Goal: Task Accomplishment & Management: Use online tool/utility

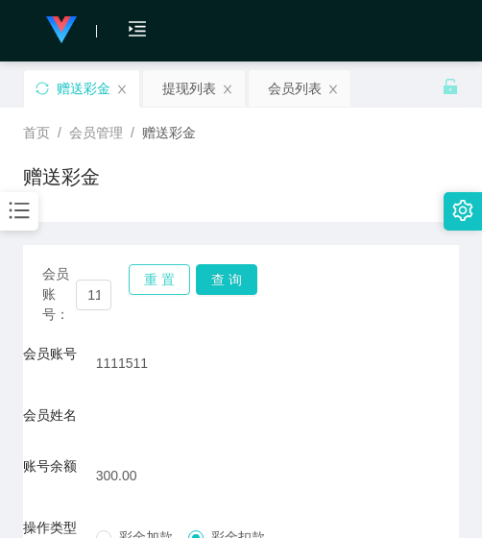
scroll to position [81, 0]
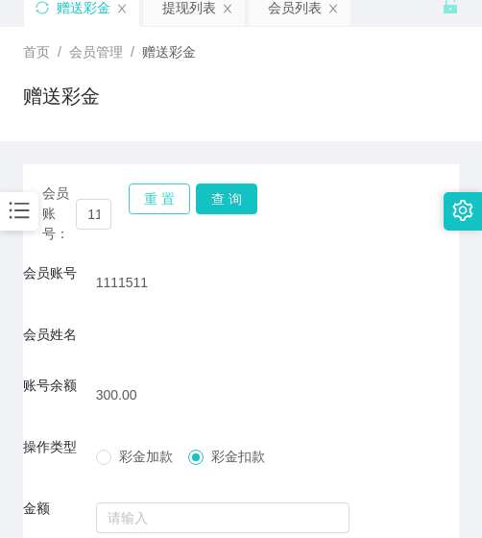
click at [151, 197] on button "重 置" at bounding box center [159, 198] width 61 height 31
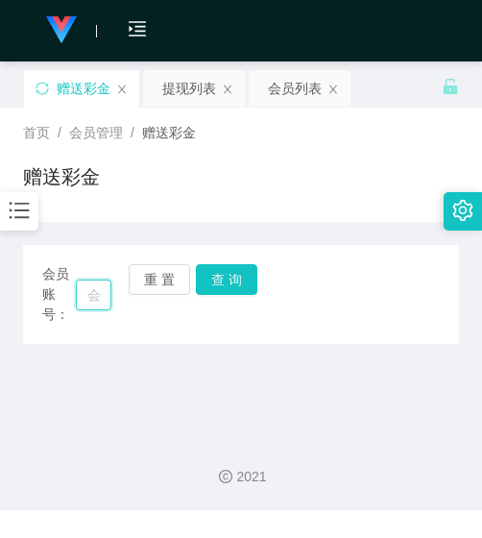
click at [101, 298] on input "text" at bounding box center [94, 294] width 36 height 31
paste input "850430"
type input "850430"
click at [230, 281] on button "查 询" at bounding box center [226, 279] width 61 height 31
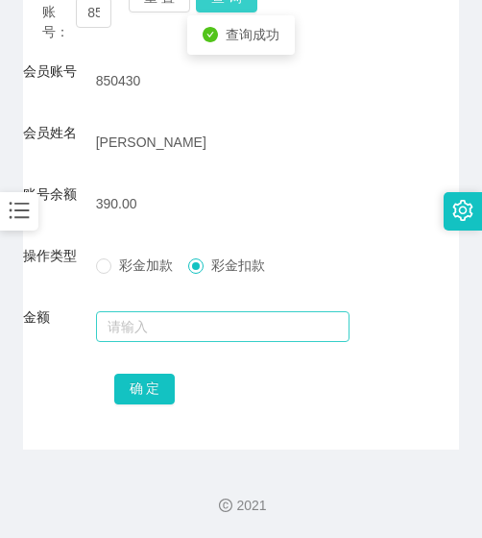
scroll to position [283, 0]
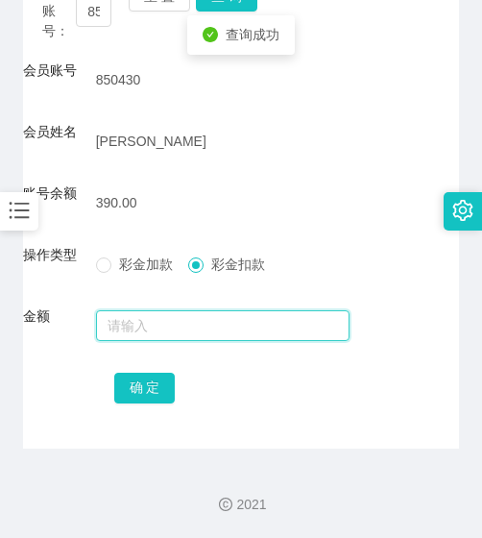
click at [220, 321] on input "text" at bounding box center [223, 325] width 254 height 31
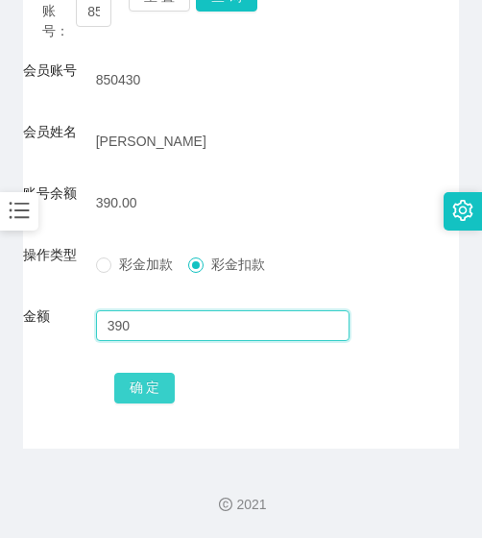
type input "390"
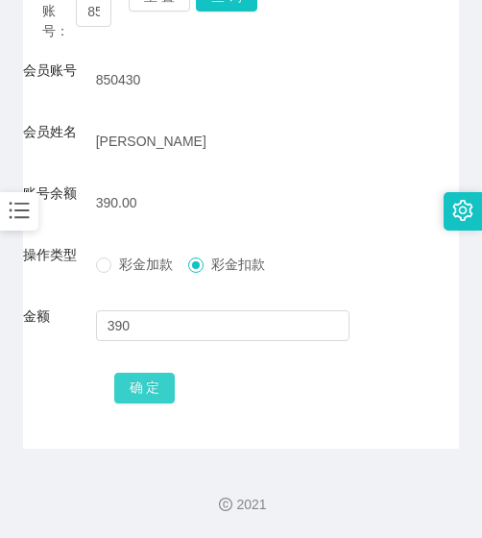
click at [152, 399] on button "确 定" at bounding box center [144, 388] width 61 height 31
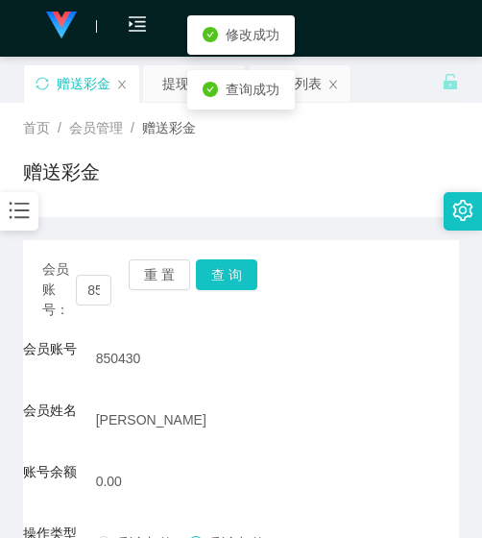
scroll to position [0, 0]
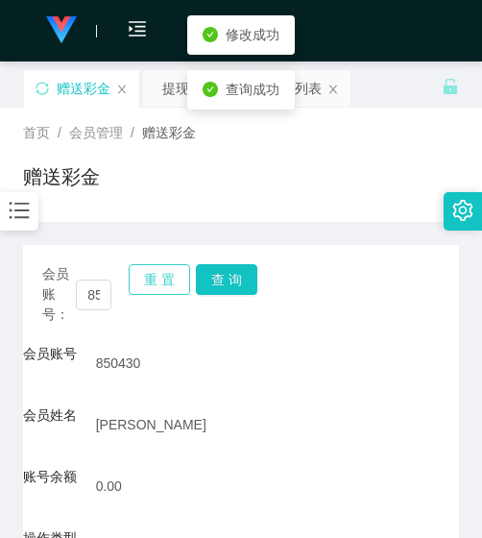
click at [168, 275] on button "重 置" at bounding box center [159, 279] width 61 height 31
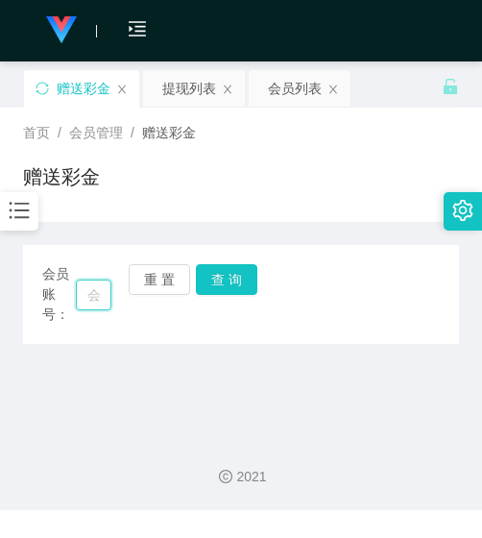
click at [86, 292] on input "text" at bounding box center [94, 294] width 36 height 31
paste input "1013"
type input "1013"
click at [230, 274] on button "查 询" at bounding box center [226, 279] width 61 height 31
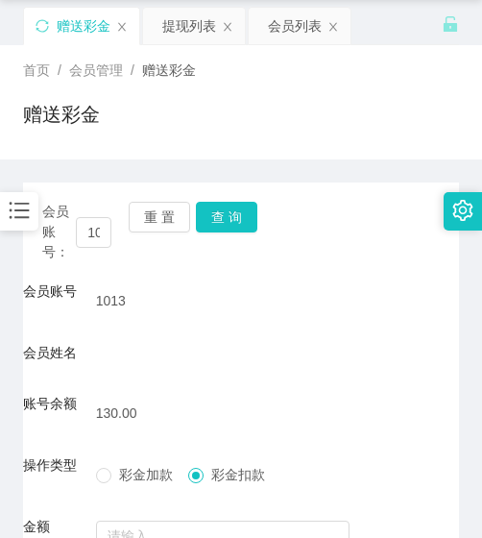
scroll to position [273, 0]
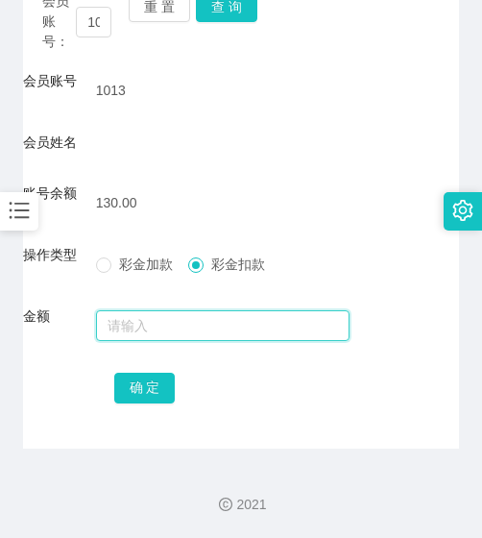
click at [170, 328] on input "text" at bounding box center [223, 325] width 254 height 31
type input "130"
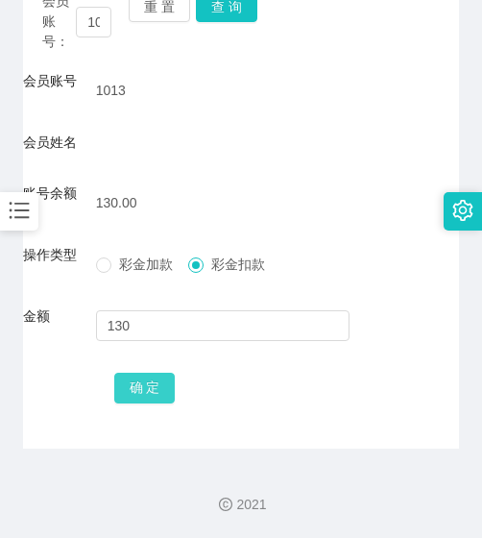
click at [159, 375] on button "确 定" at bounding box center [144, 388] width 61 height 31
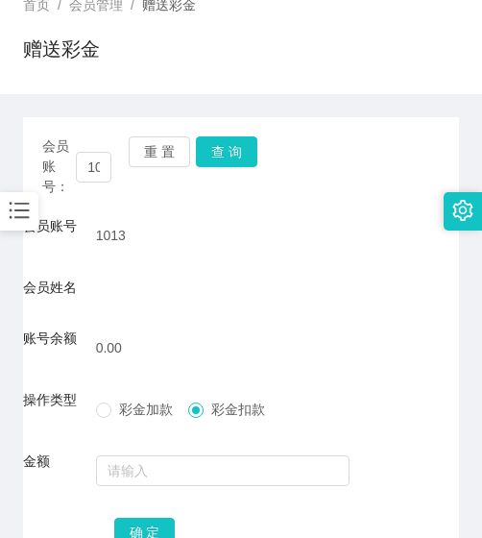
scroll to position [81, 0]
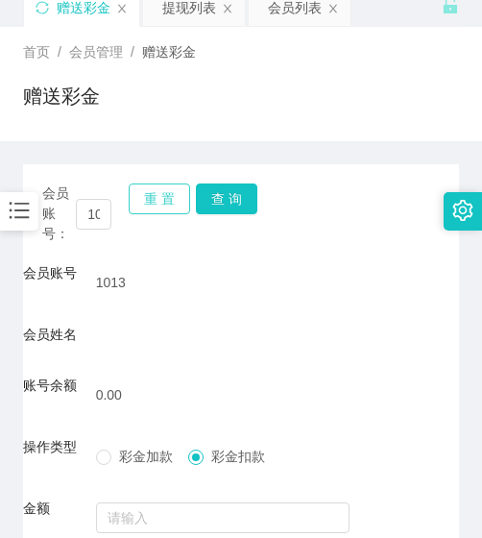
click at [141, 185] on button "重 置" at bounding box center [159, 198] width 61 height 31
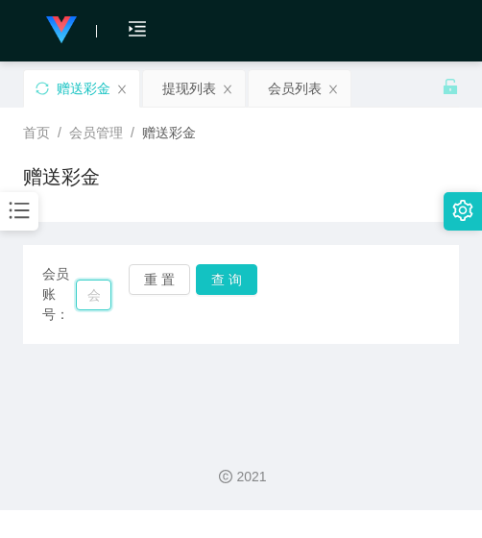
click at [92, 290] on input "text" at bounding box center [94, 294] width 36 height 31
paste input "1111511"
type input "1111511"
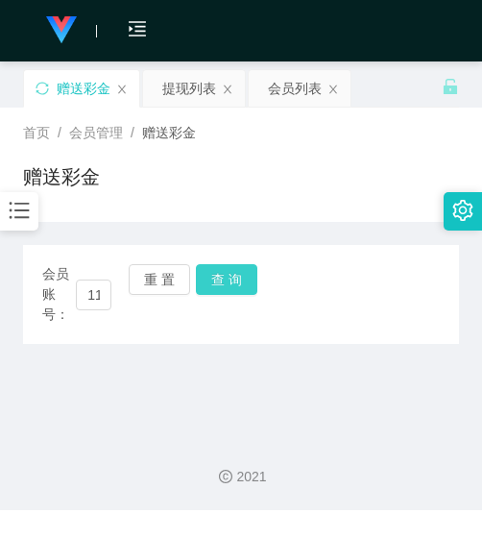
click at [204, 282] on button "查 询" at bounding box center [226, 279] width 61 height 31
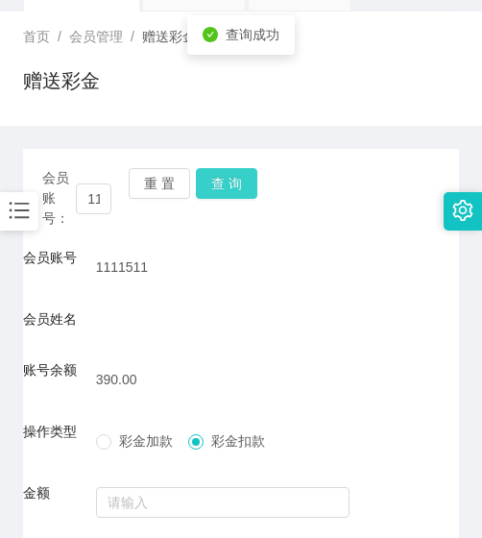
scroll to position [273, 0]
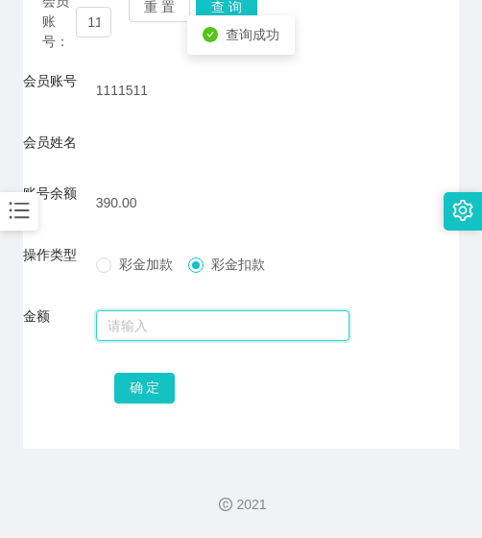
click at [184, 318] on input "text" at bounding box center [223, 325] width 254 height 31
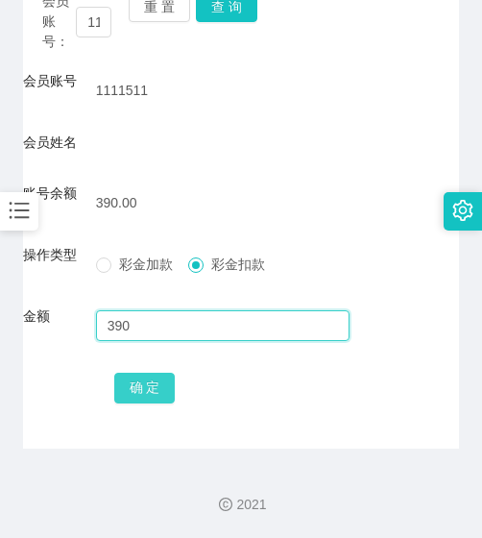
type input "390"
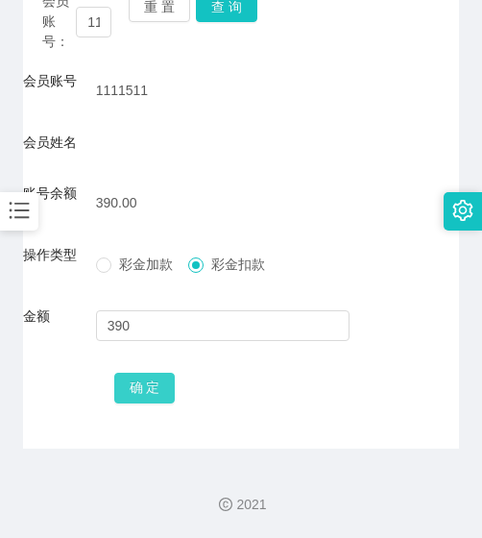
click at [143, 383] on button "确 定" at bounding box center [144, 388] width 61 height 31
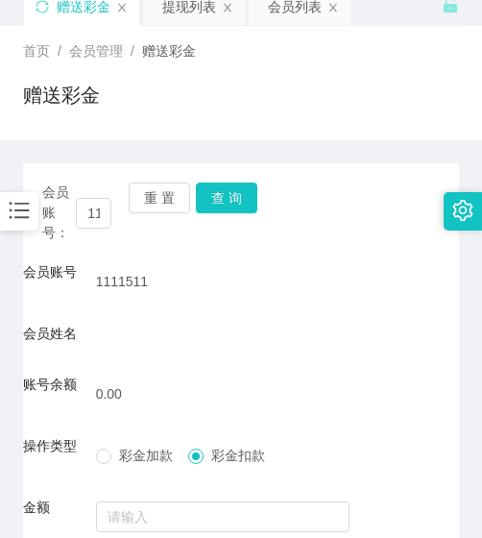
scroll to position [81, 0]
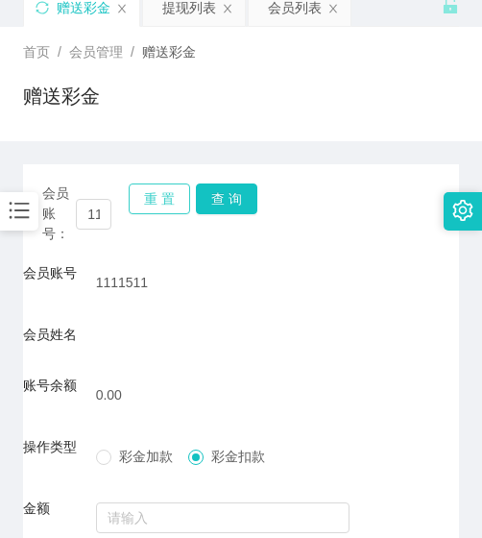
click at [157, 189] on button "重 置" at bounding box center [159, 198] width 61 height 31
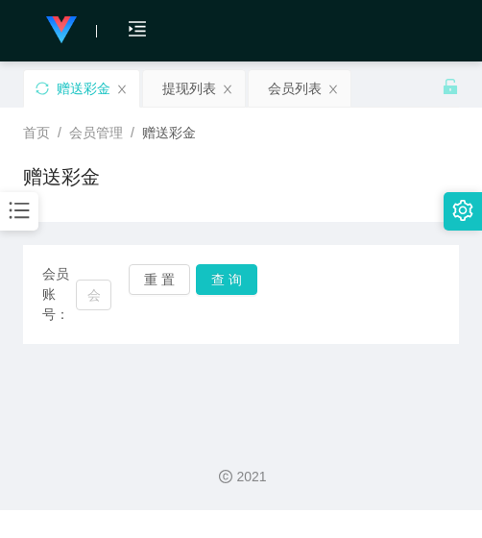
click at [111, 285] on div "会员账号： 重 置 查 询" at bounding box center [241, 294] width 436 height 60
click at [100, 286] on input "text" at bounding box center [94, 294] width 36 height 31
paste input "song8100"
type input "song8100"
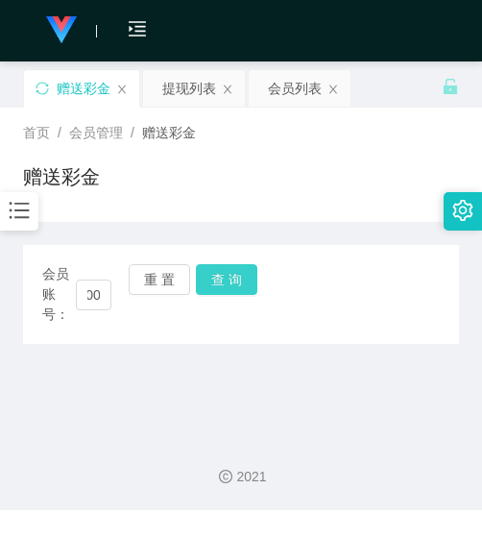
click at [220, 281] on button "查 询" at bounding box center [226, 279] width 61 height 31
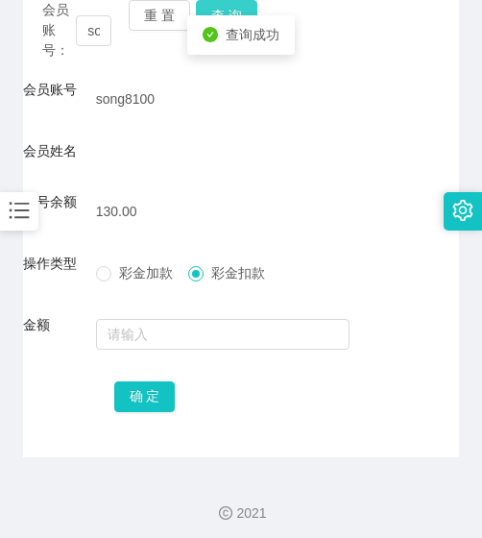
scroll to position [273, 0]
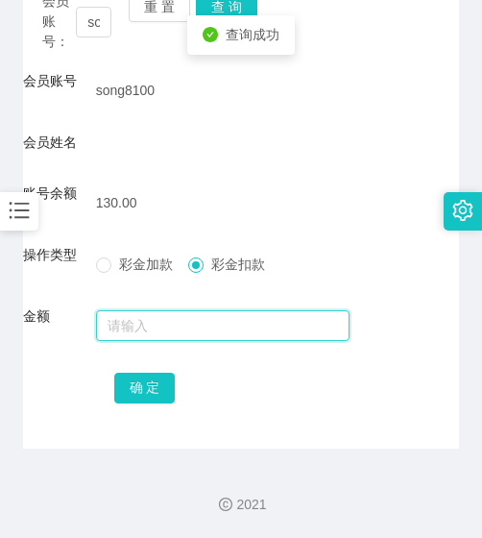
click at [216, 331] on input "text" at bounding box center [223, 325] width 254 height 31
type input "130"
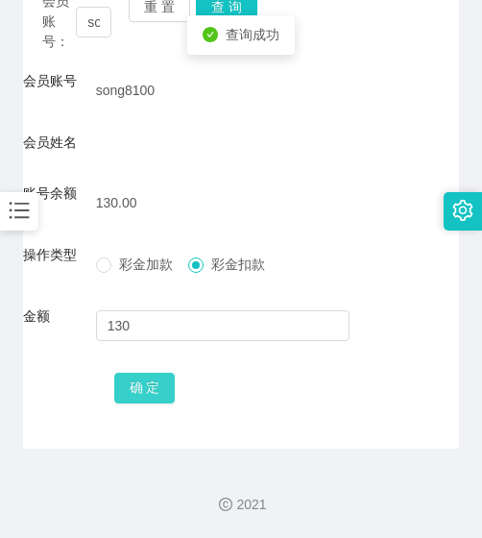
click at [170, 386] on button "确 定" at bounding box center [144, 388] width 61 height 31
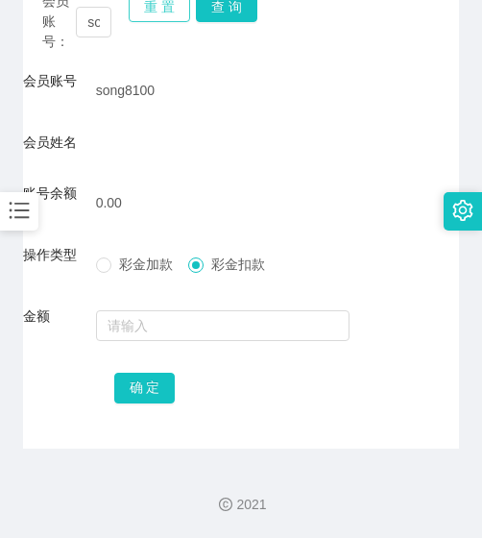
click at [157, 12] on button "重 置" at bounding box center [159, 6] width 61 height 31
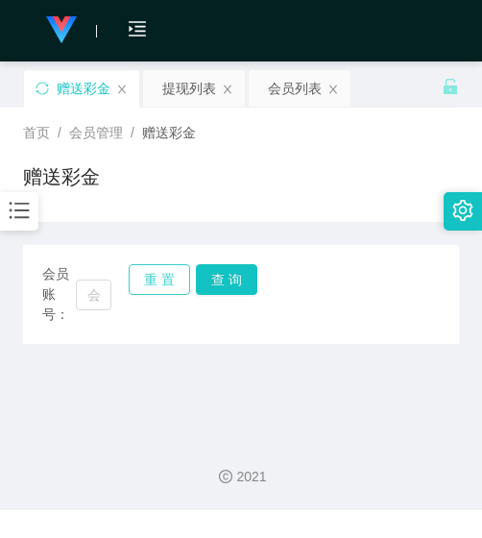
scroll to position [0, 0]
click at [89, 289] on input "text" at bounding box center [94, 294] width 36 height 31
paste input "You123"
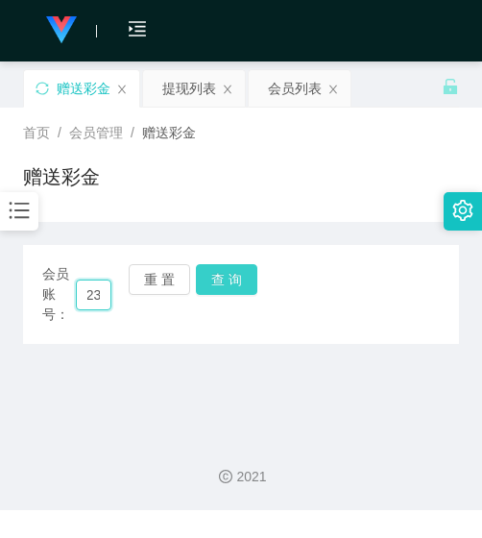
type input "You123"
click at [221, 278] on button "查 询" at bounding box center [226, 279] width 61 height 31
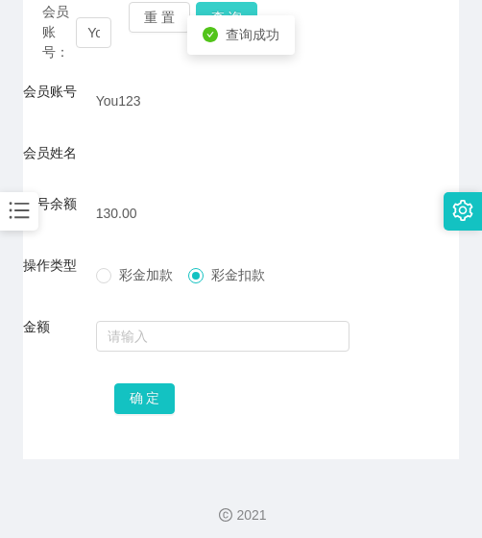
scroll to position [273, 0]
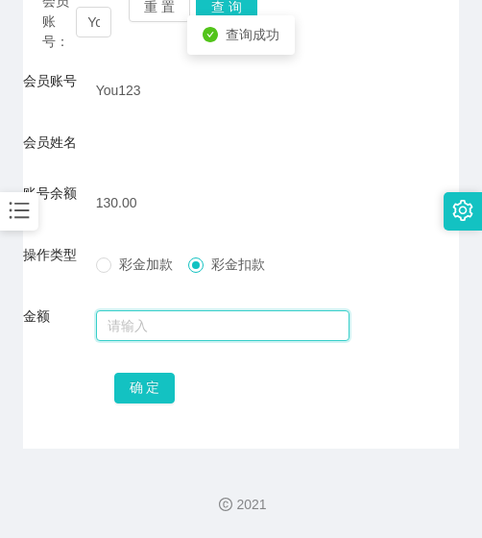
click at [206, 313] on input "text" at bounding box center [223, 325] width 254 height 31
type input "130"
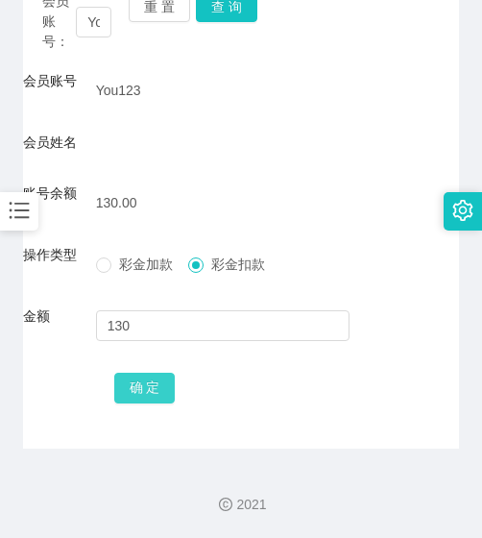
click at [129, 379] on button "确 定" at bounding box center [144, 388] width 61 height 31
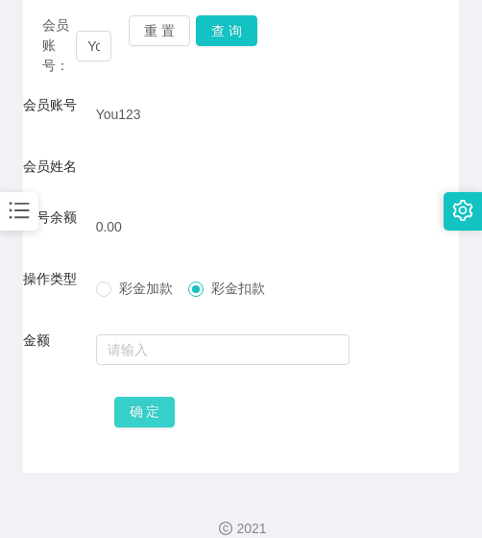
scroll to position [177, 0]
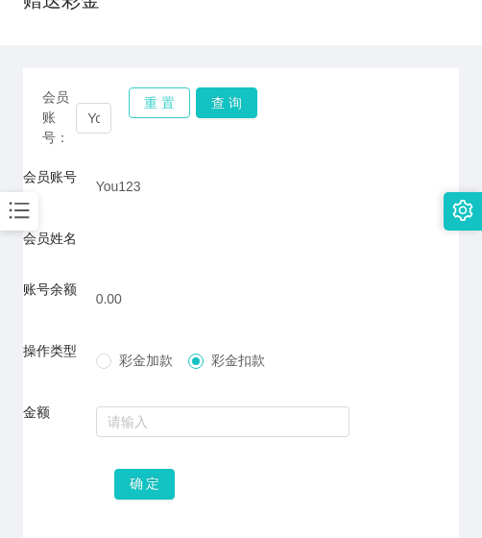
click at [154, 90] on button "重 置" at bounding box center [159, 102] width 61 height 31
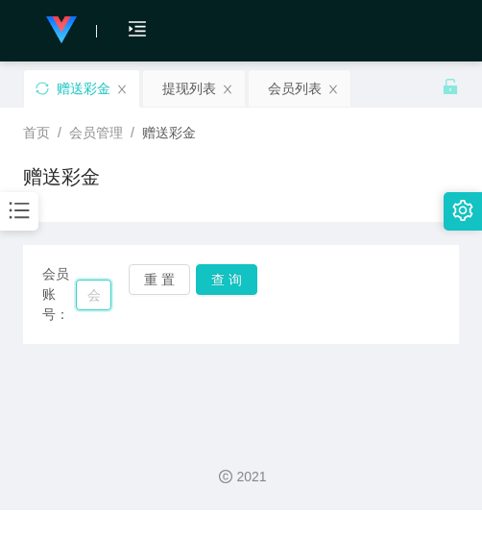
click at [92, 295] on input "text" at bounding box center [94, 294] width 36 height 31
paste input "khchong76"
type input "khchong76"
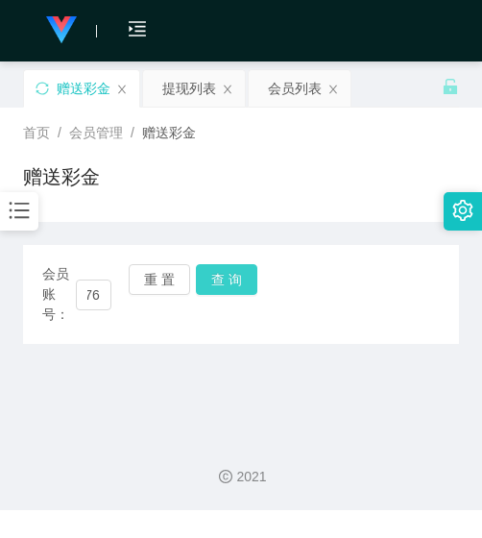
click at [241, 278] on button "查 询" at bounding box center [226, 279] width 61 height 31
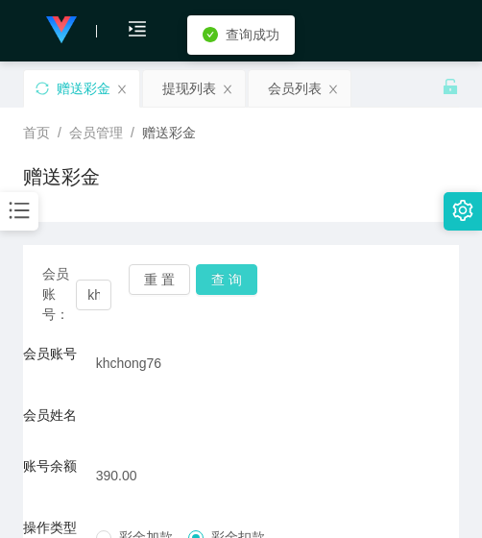
scroll to position [273, 0]
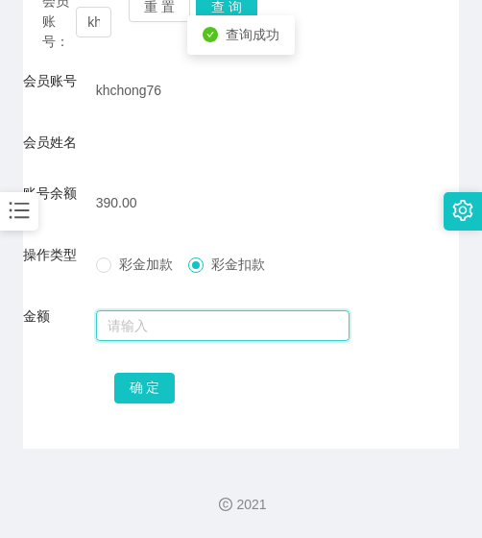
click at [165, 330] on input "text" at bounding box center [223, 325] width 254 height 31
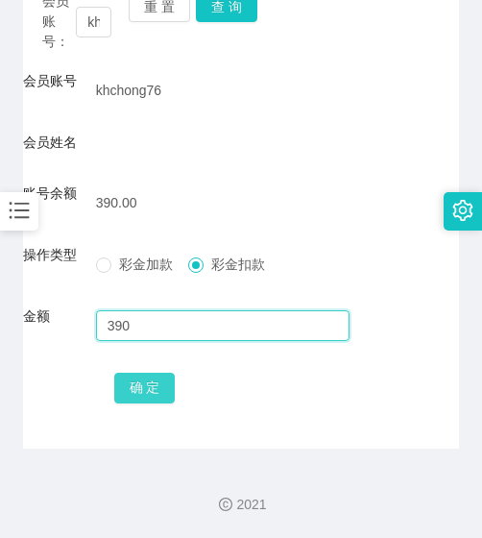
type input "390"
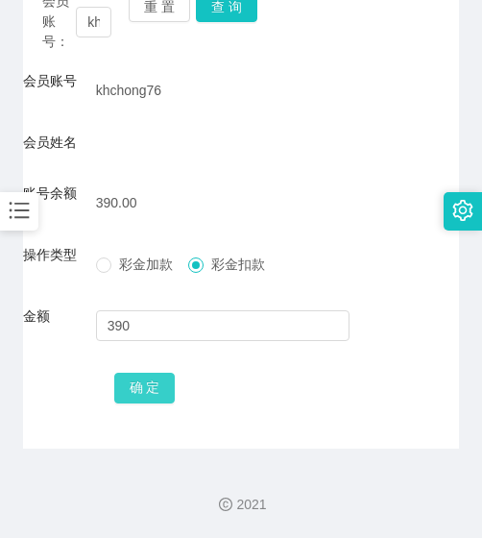
click at [145, 381] on button "确 定" at bounding box center [144, 388] width 61 height 31
